Goal: Task Accomplishment & Management: Use online tool/utility

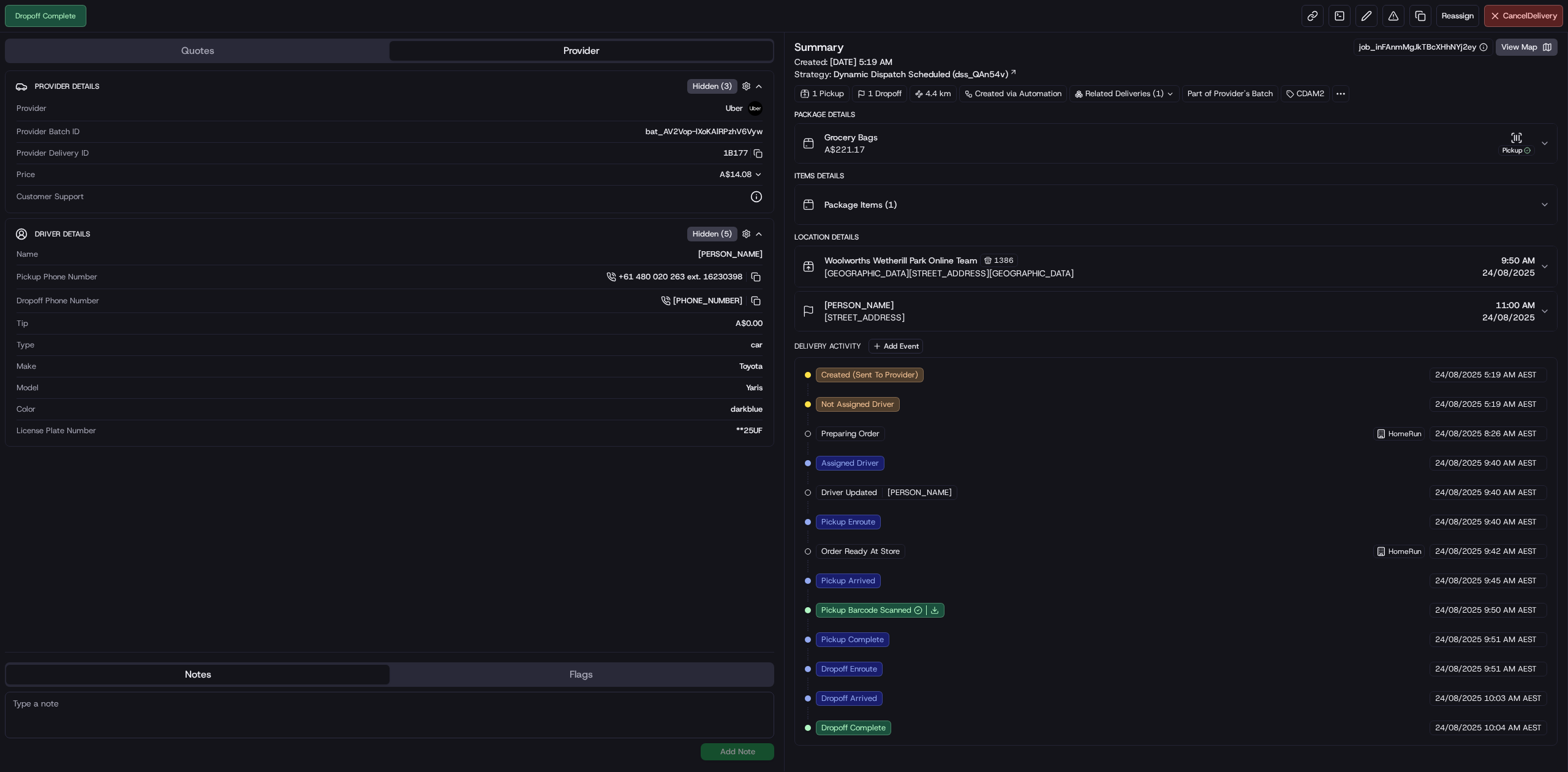
click at [471, 517] on div "Provider Details Hidden ( 3 ) Provider Uber Provider Batch ID bat_AV2Vop-lXoKAl…" at bounding box center [389, 357] width 769 height 572
click at [1412, 16] on link at bounding box center [1421, 16] width 22 height 22
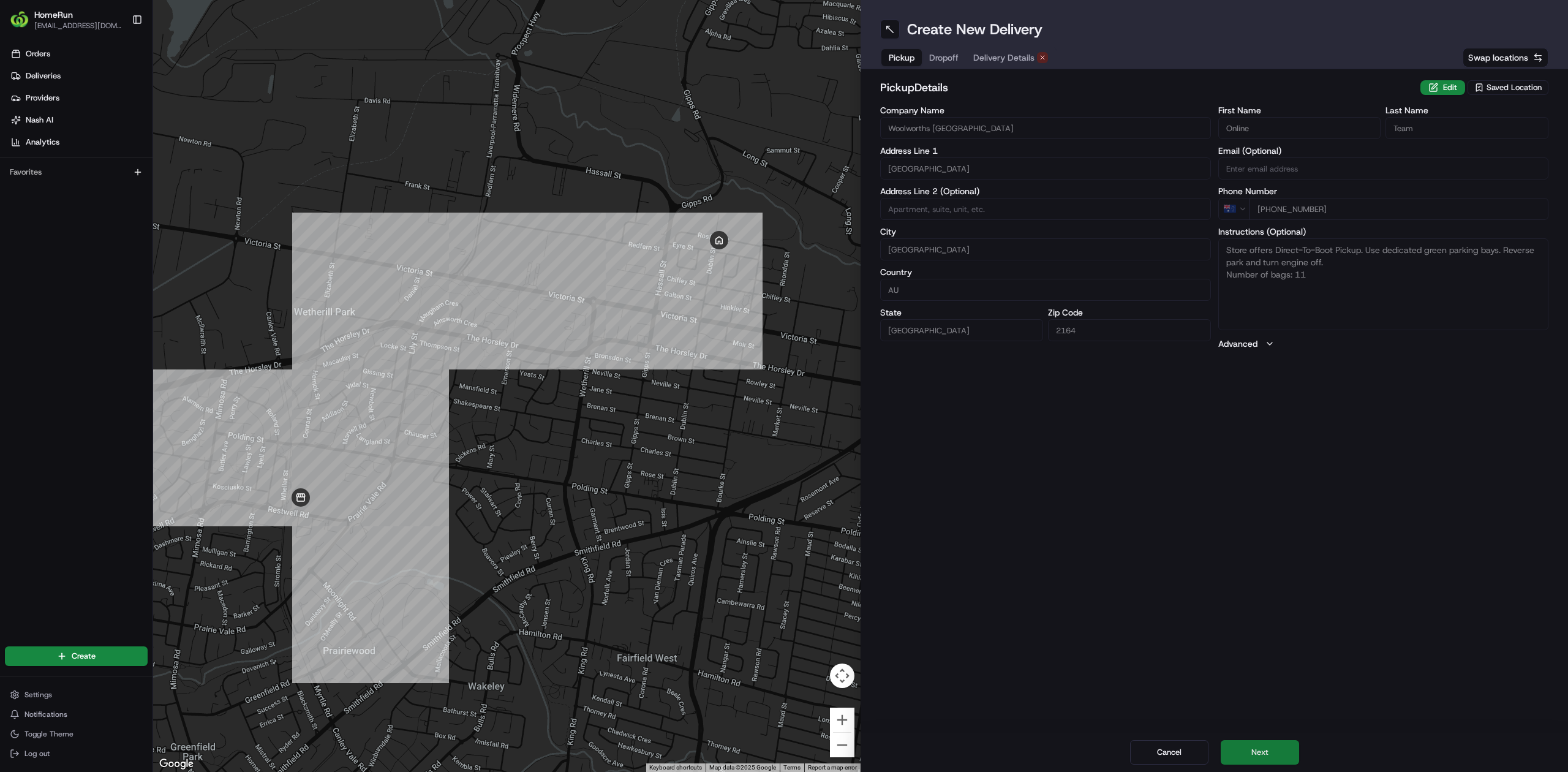
click at [1280, 748] on button "Next" at bounding box center [1260, 752] width 79 height 24
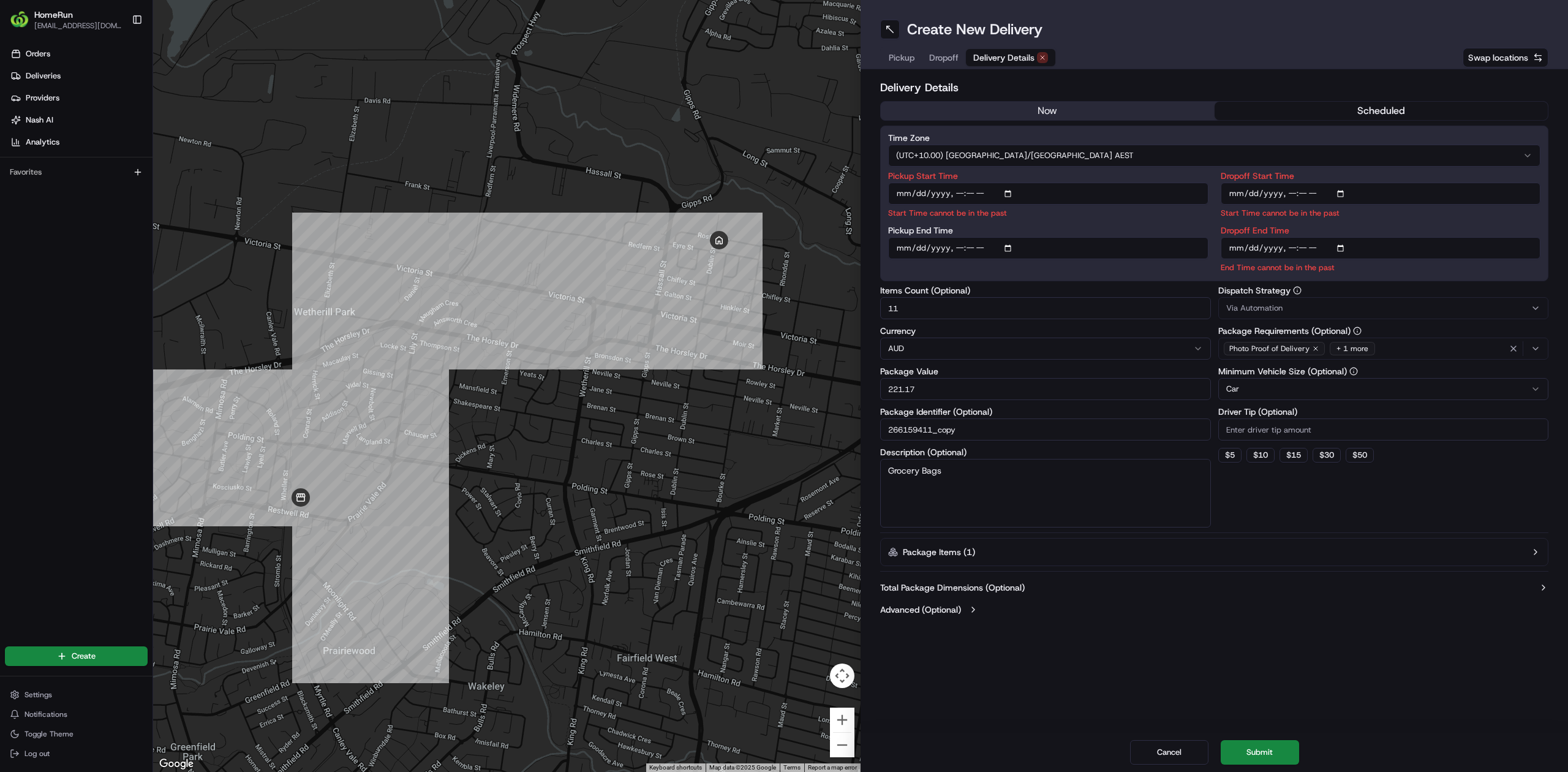
click at [1021, 111] on button "now" at bounding box center [1047, 111] width 334 height 18
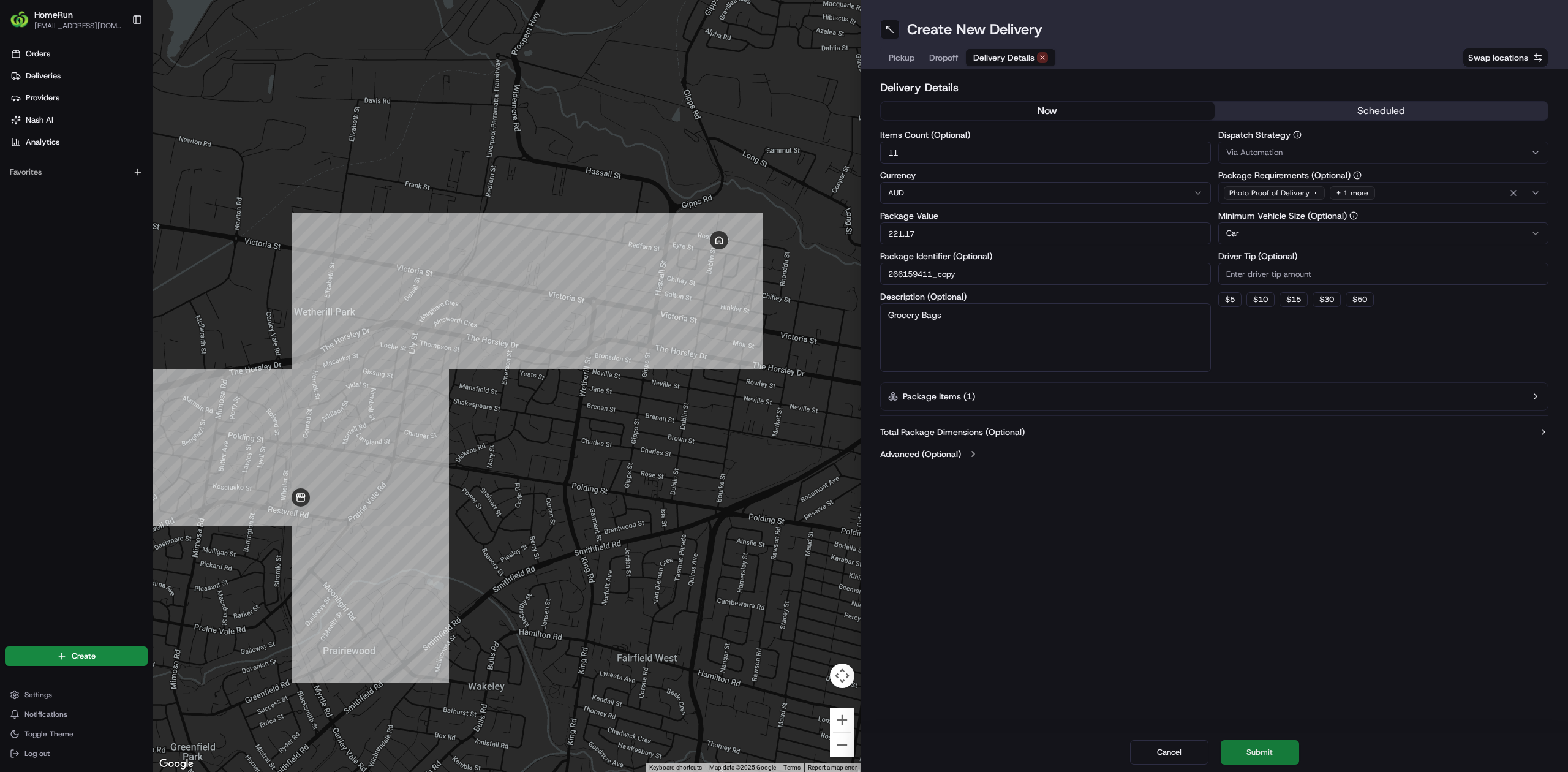
click at [1270, 751] on button "Submit" at bounding box center [1260, 752] width 79 height 24
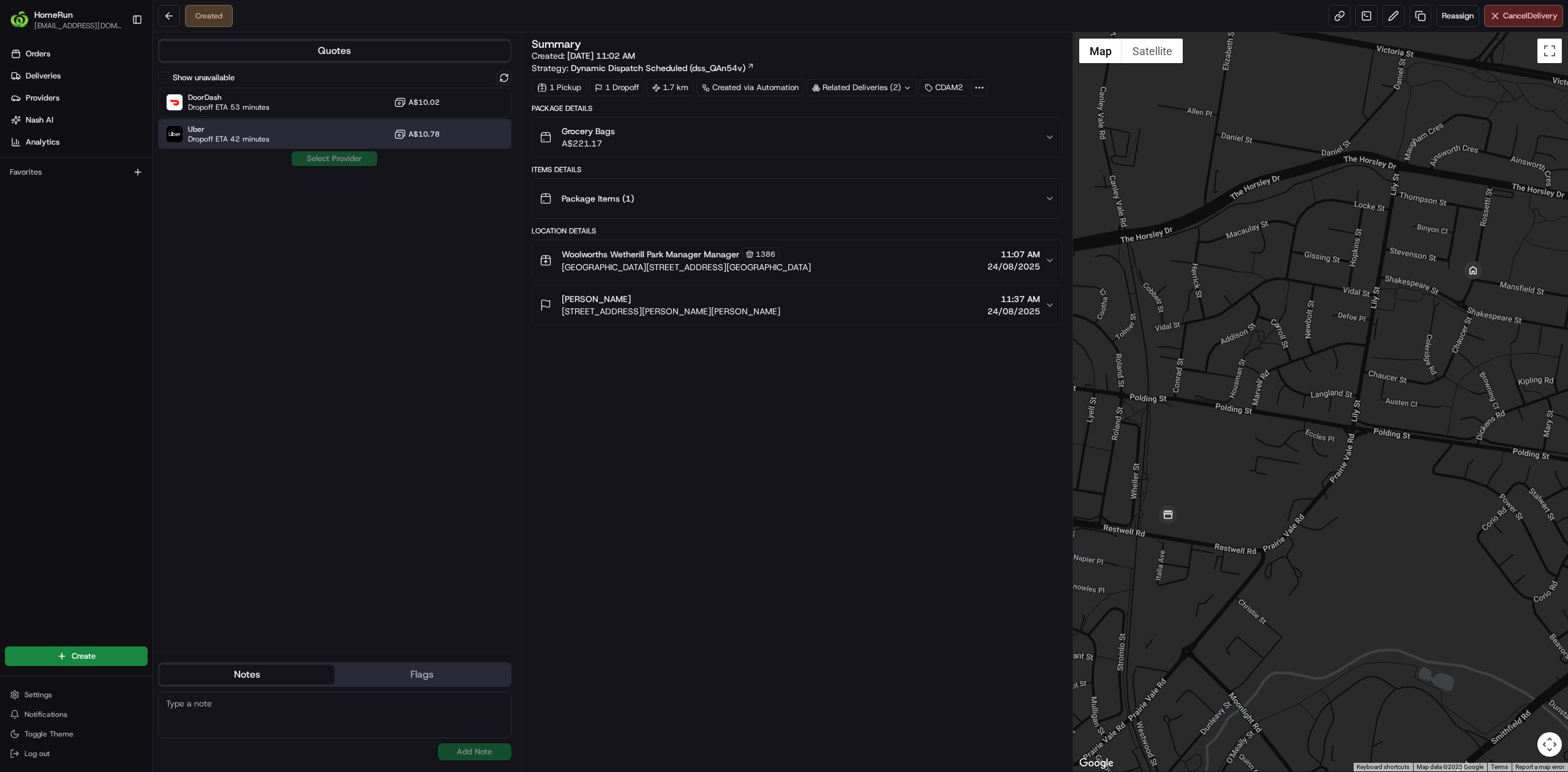
click at [290, 132] on div "Uber Dropoff ETA 42 minutes A$10.78" at bounding box center [334, 134] width 353 height 29
drag, startPoint x: 309, startPoint y: 157, endPoint x: 312, endPoint y: 163, distance: 6.7
click at [310, 157] on button "Assign Provider" at bounding box center [334, 158] width 87 height 15
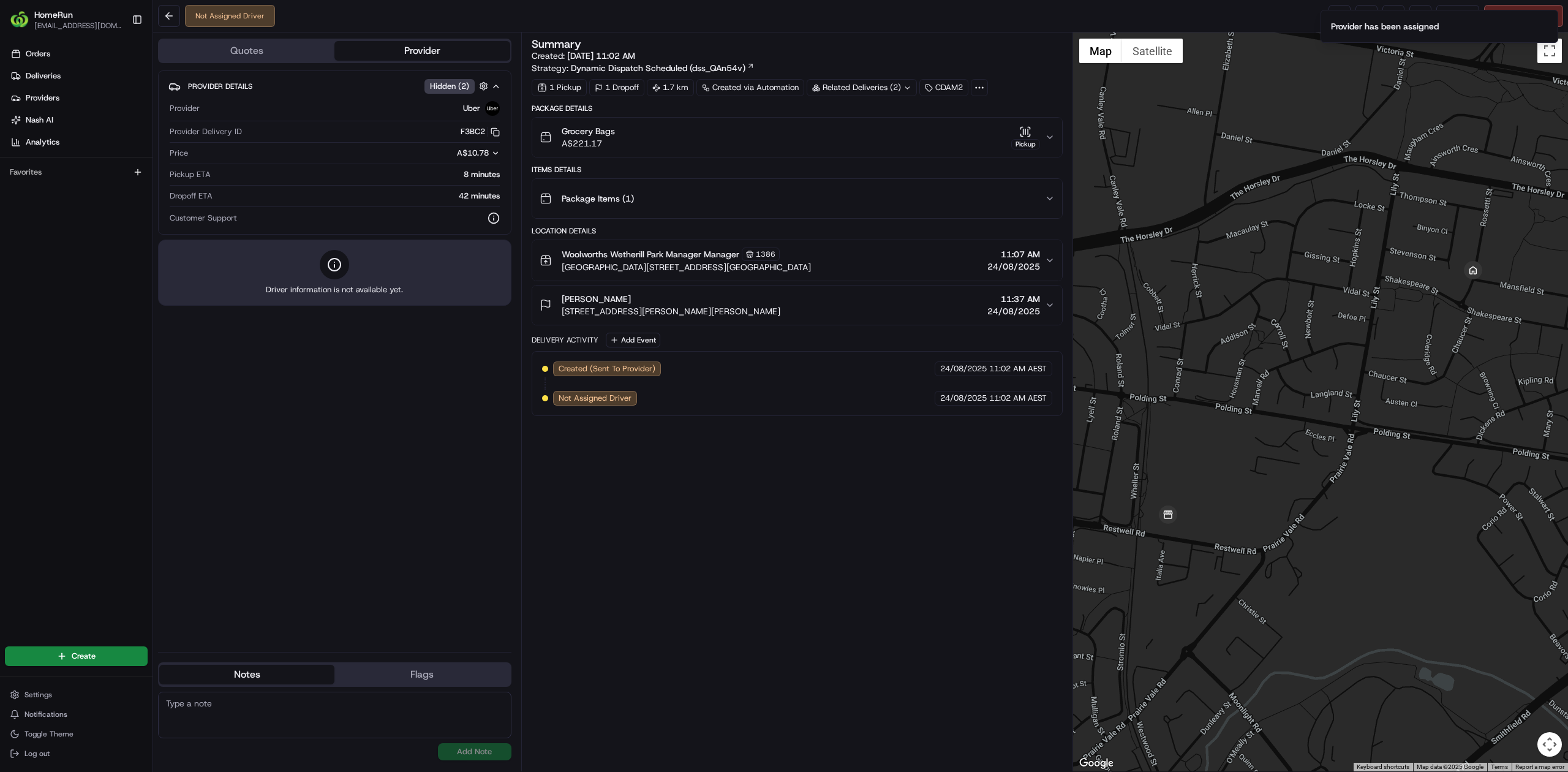
click at [359, 461] on div "Provider Details Hidden ( 2 ) Provider Uber Provider Delivery ID F3BC2 Copy del…" at bounding box center [334, 357] width 353 height 572
click at [360, 457] on div "Provider Details Hidden ( 2 ) Provider Uber Provider Delivery ID F3BC2 Copy del…" at bounding box center [334, 357] width 353 height 572
click at [1329, 16] on link at bounding box center [1340, 16] width 22 height 22
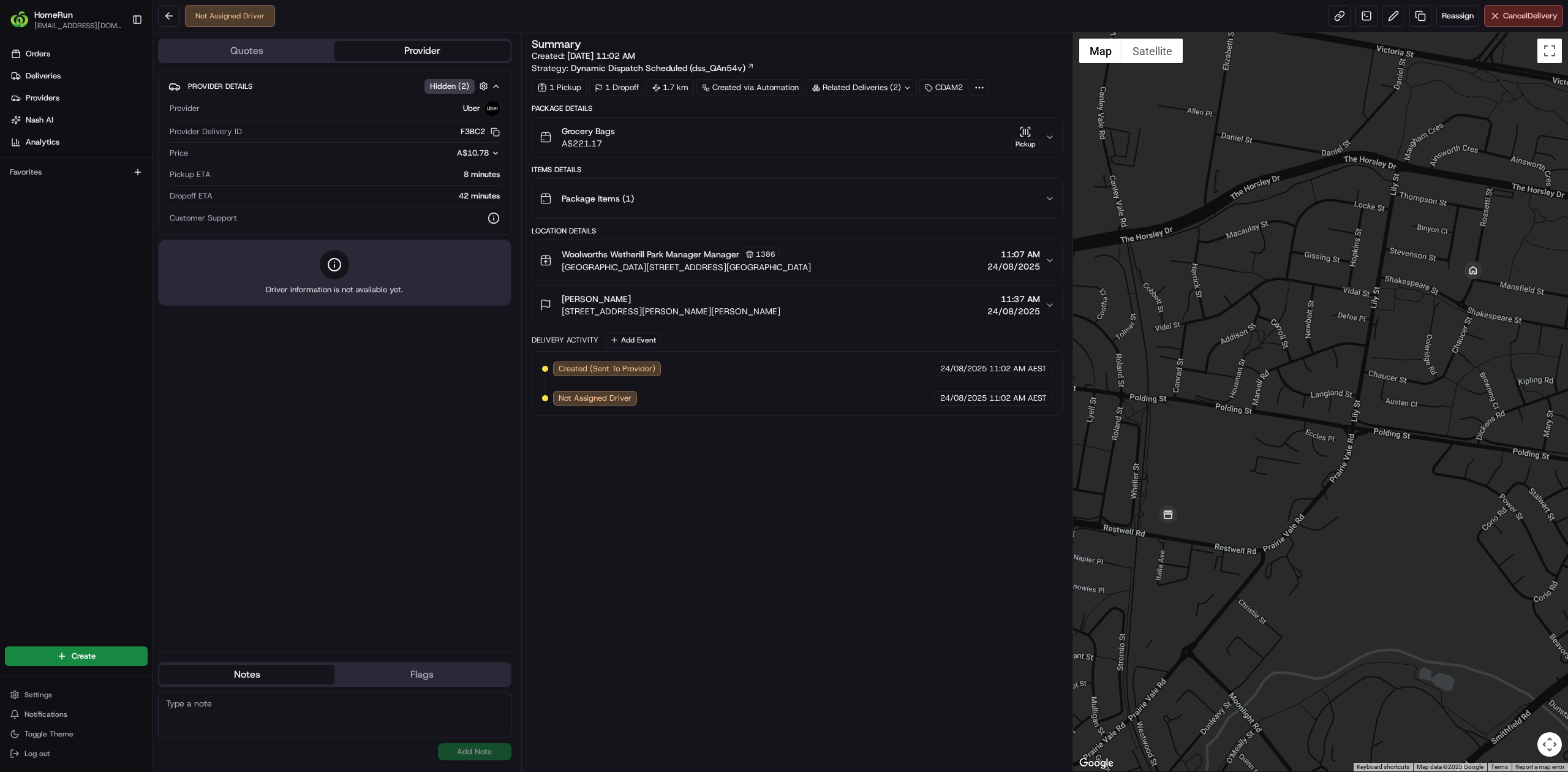
click at [364, 356] on div "Provider Details Hidden ( 2 ) Provider Uber Provider Delivery ID F3BC2 Copy del…" at bounding box center [334, 357] width 353 height 572
